Goal: Check status: Check status

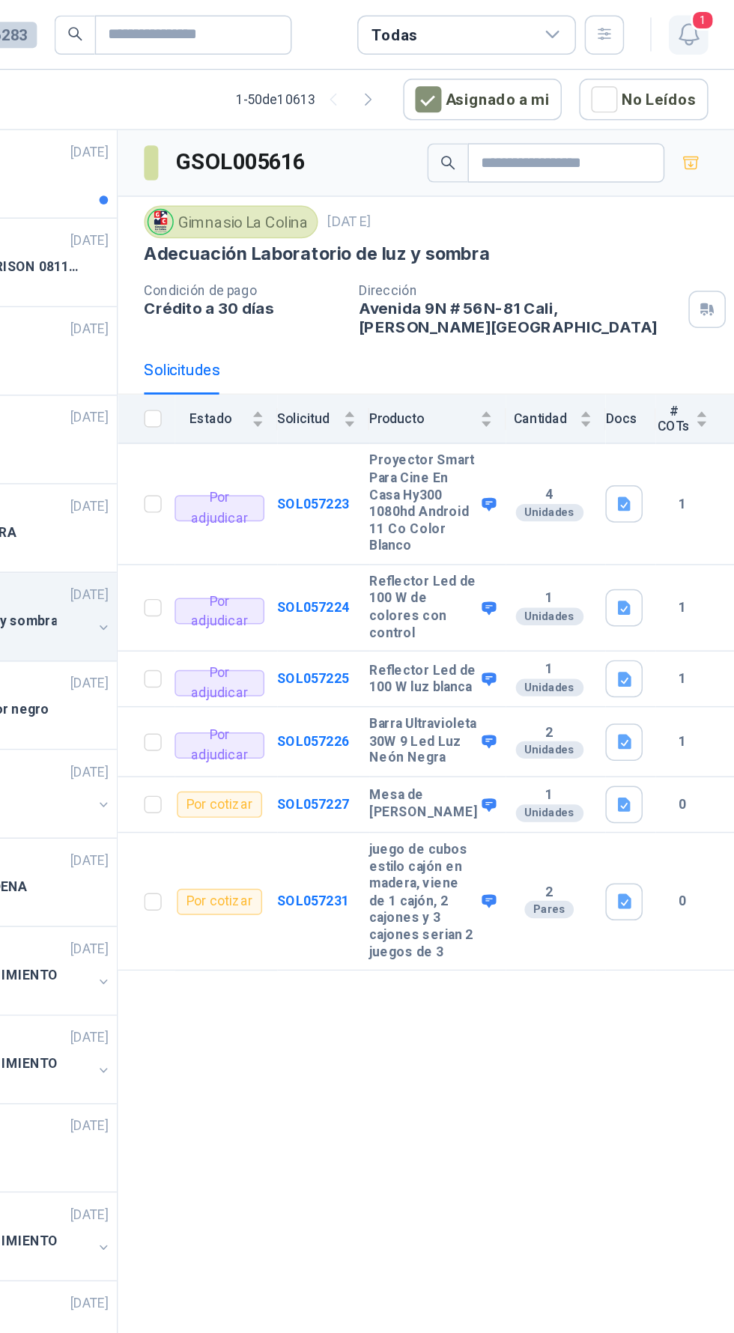
click at [707, 19] on span "1" at bounding box center [712, 14] width 16 height 14
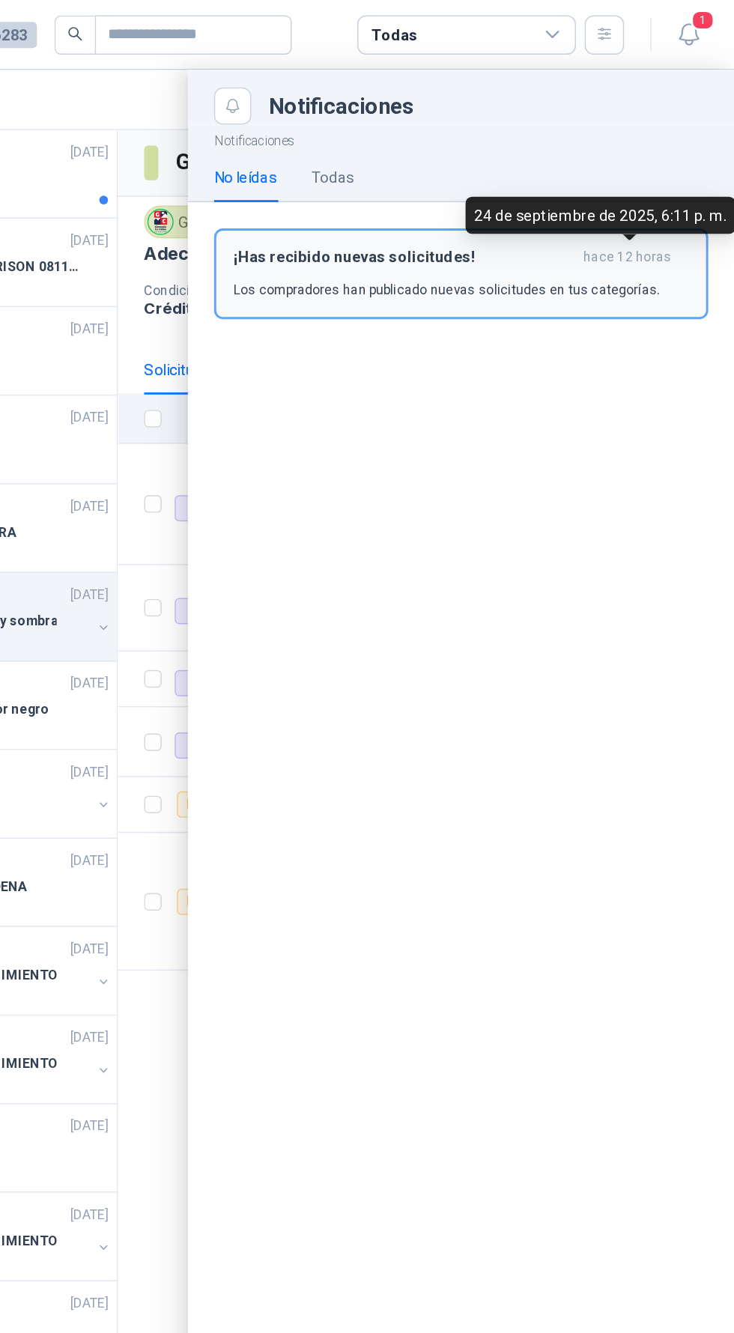
click at [645, 175] on span "hace 12 horas" at bounding box center [661, 176] width 60 height 13
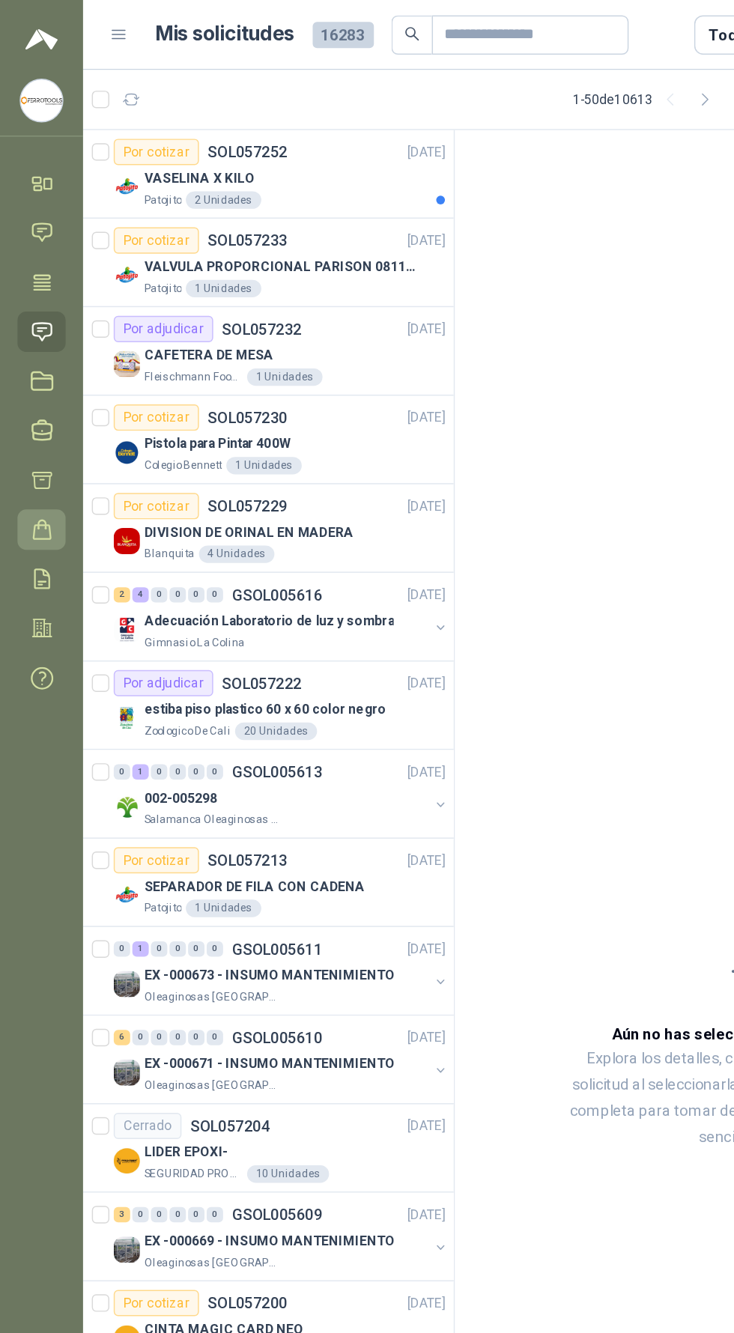
click at [27, 362] on icon at bounding box center [29, 363] width 16 height 16
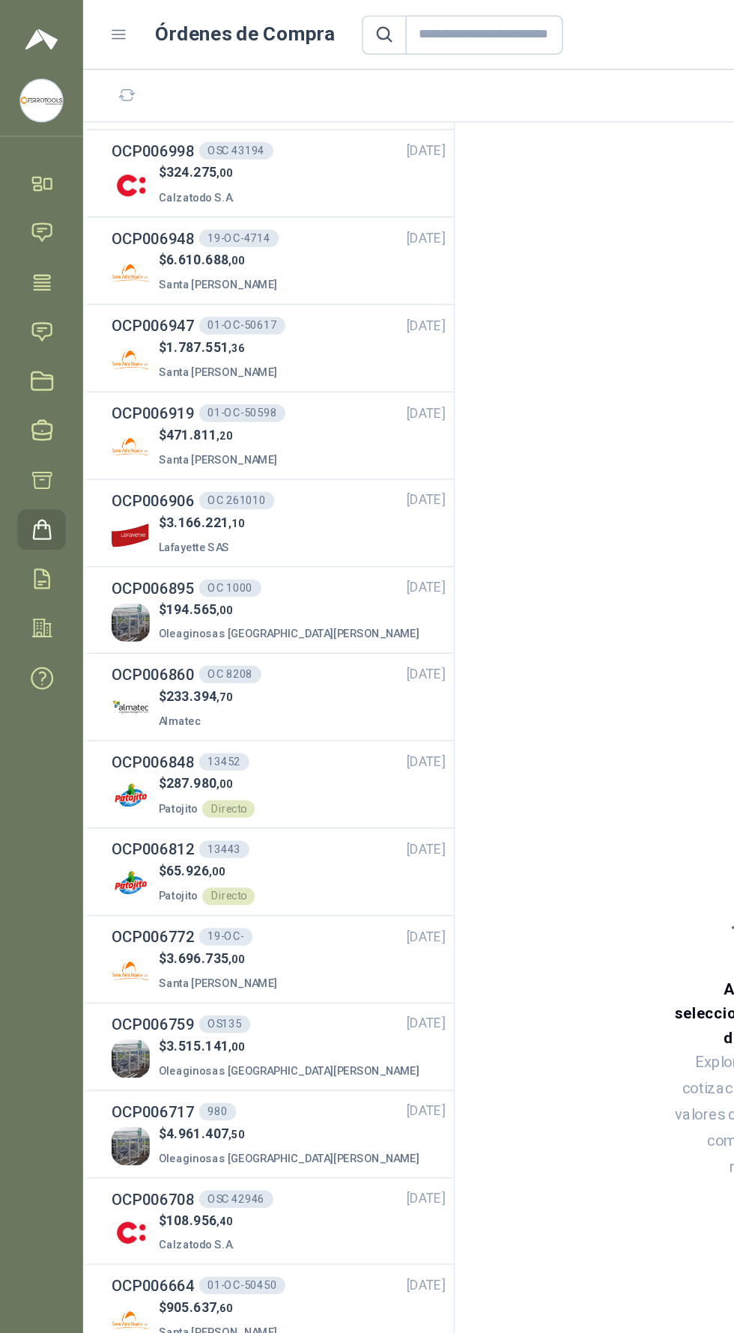
scroll to position [1369, 0]
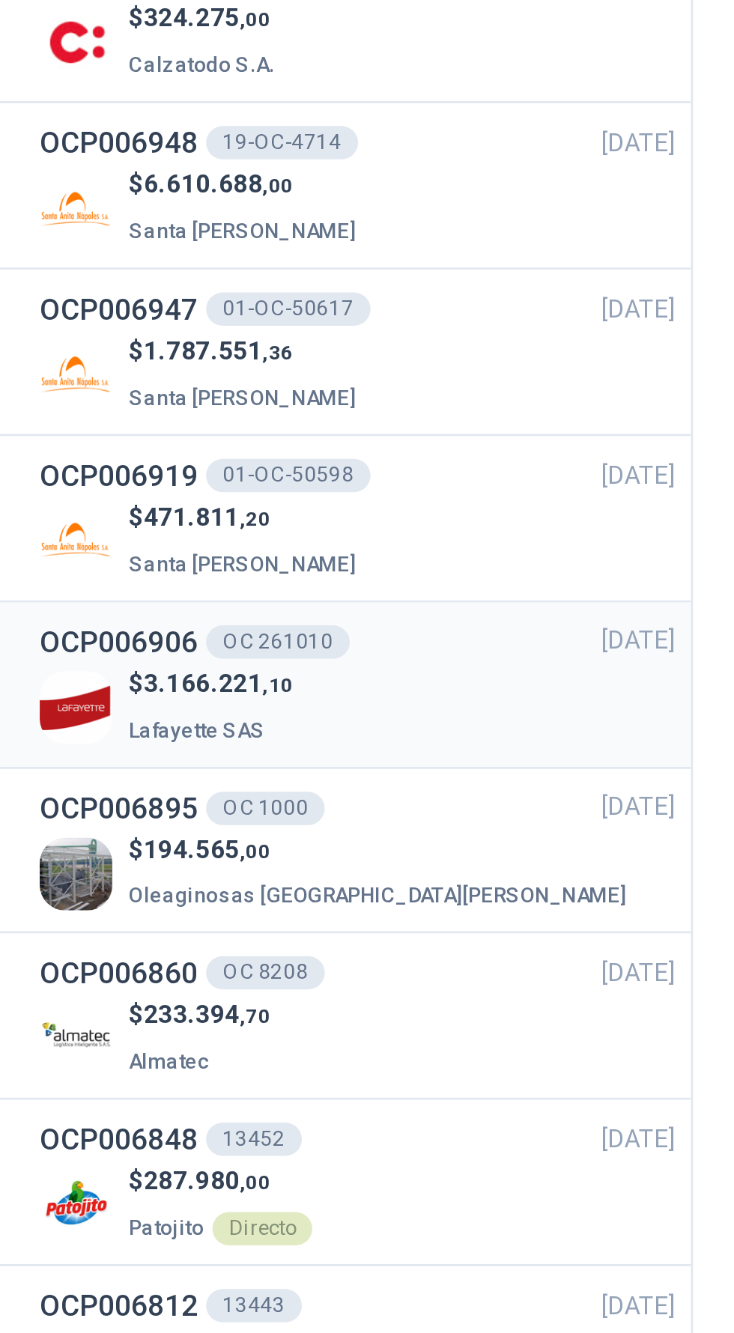
click at [237, 359] on div "$ 3.166.221 ,10 Lafayette SAS" at bounding box center [190, 367] width 228 height 31
